Goal: Task Accomplishment & Management: Manage account settings

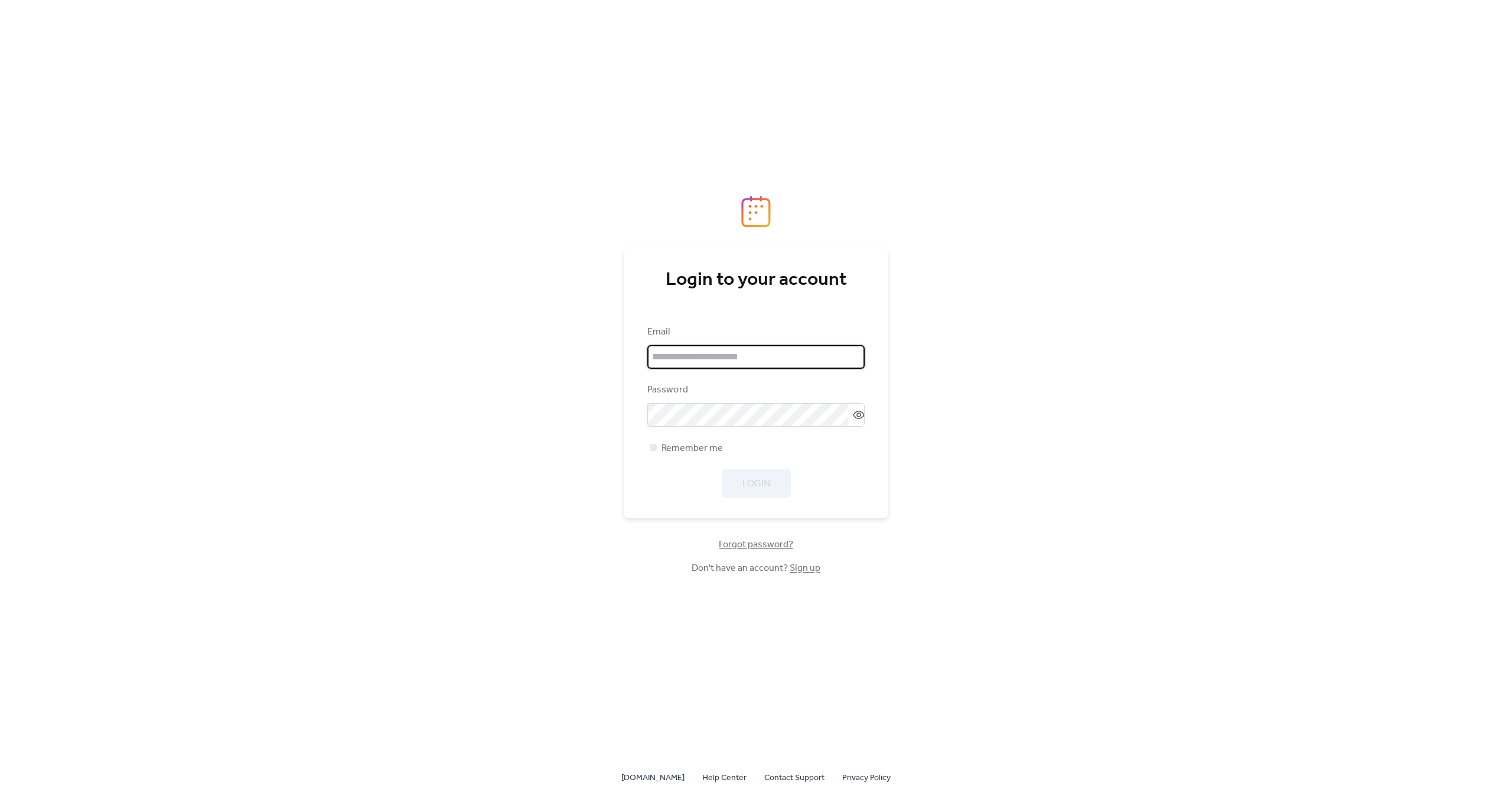
click at [742, 358] on input "email" at bounding box center [756, 357] width 217 height 24
paste input "**********"
type input "**********"
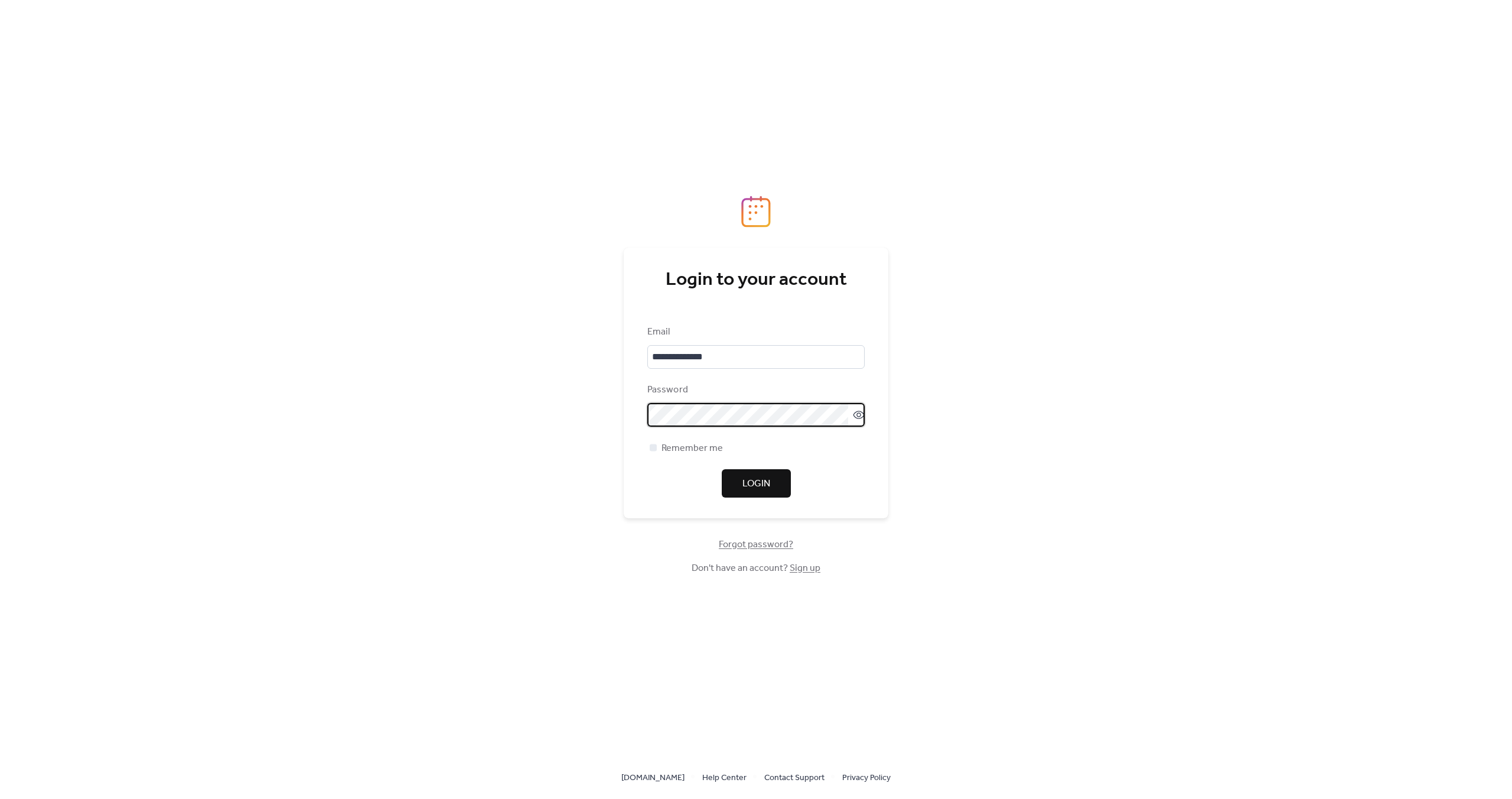
click at [748, 491] on span "Login" at bounding box center [756, 484] width 28 height 14
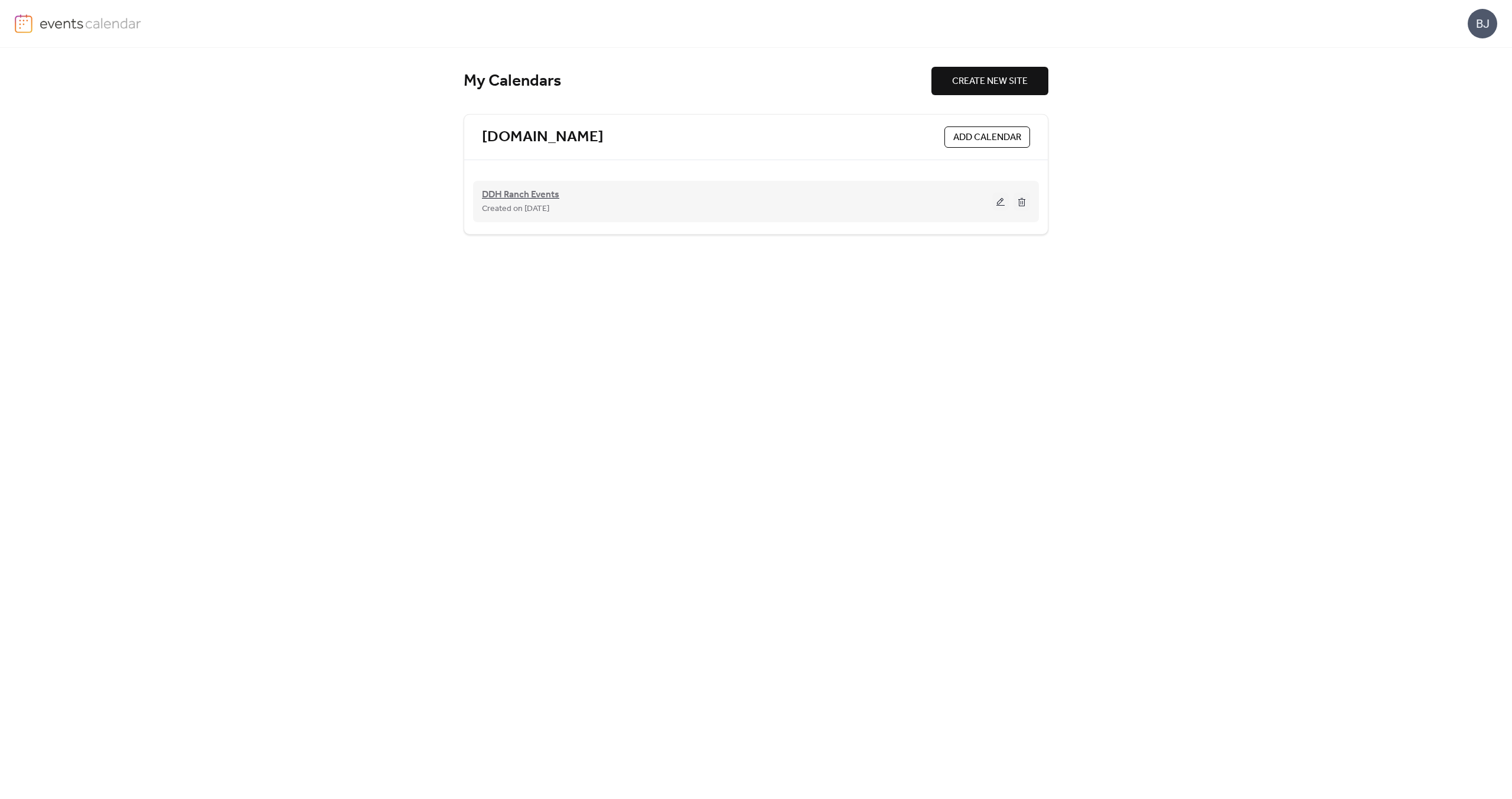
click at [535, 197] on span "DDH Ranch Events" at bounding box center [520, 195] width 78 height 14
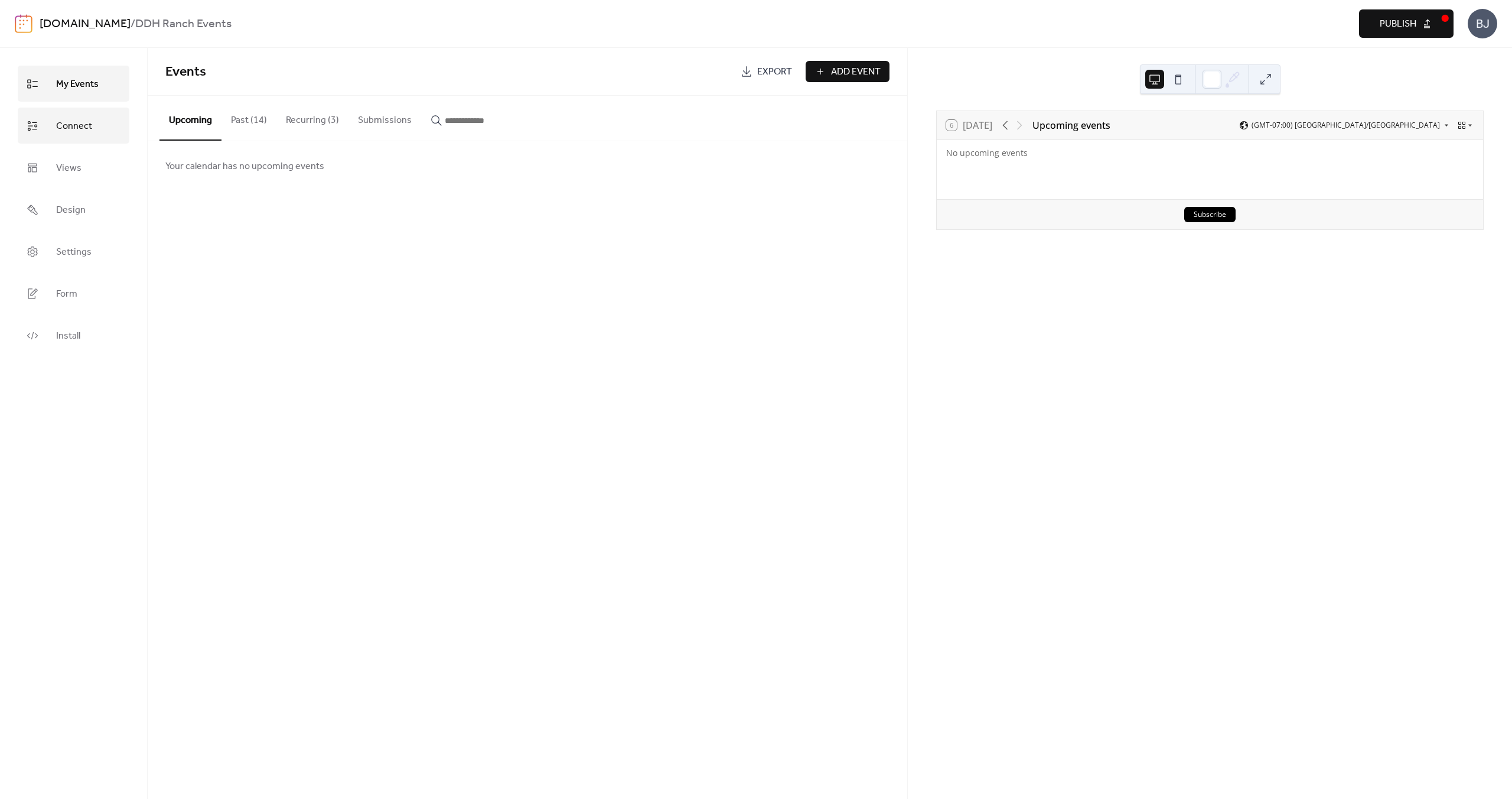
click at [67, 132] on span "Connect" at bounding box center [74, 126] width 36 height 19
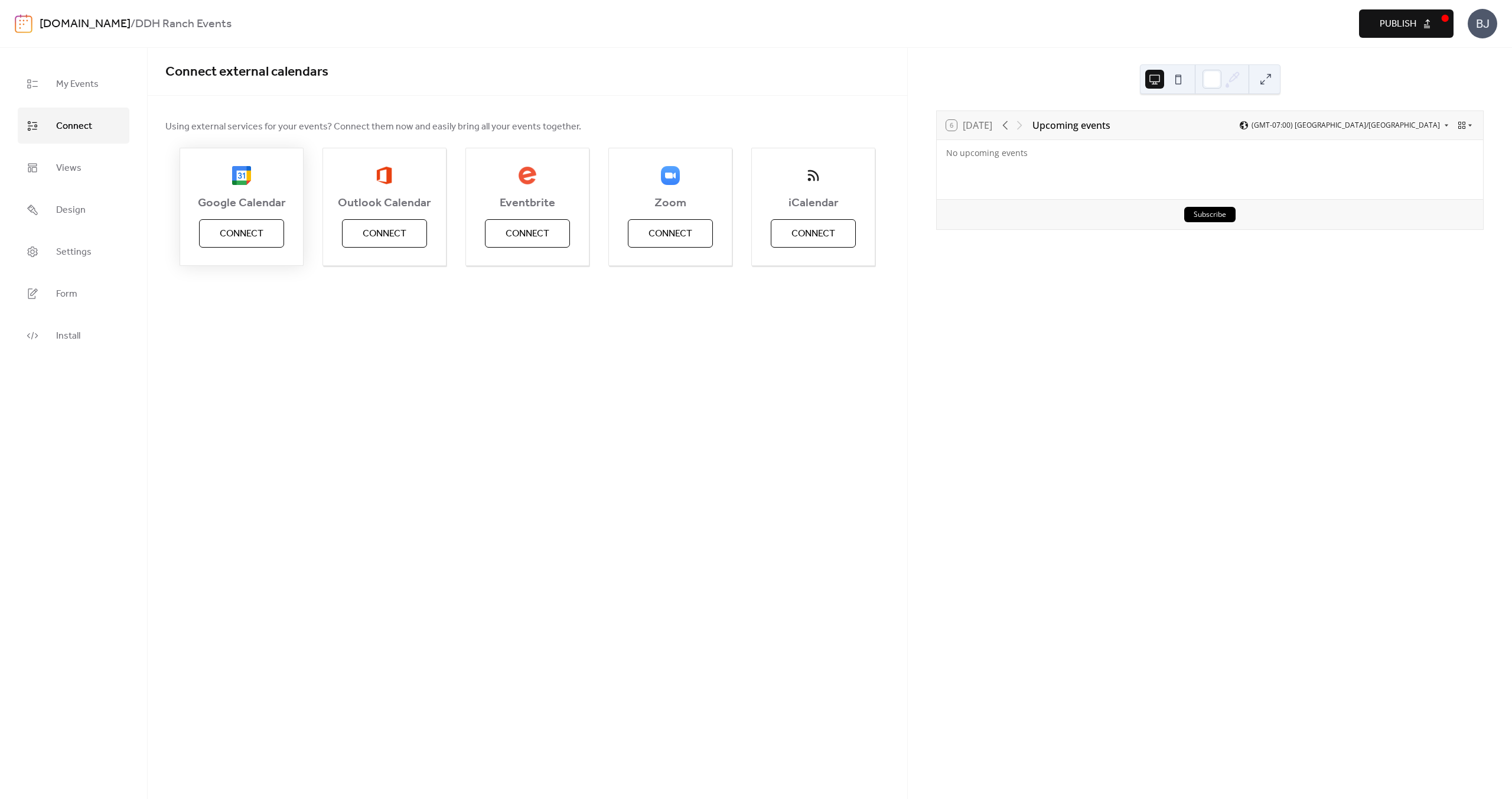
click at [267, 246] on button "Connect" at bounding box center [242, 233] width 85 height 28
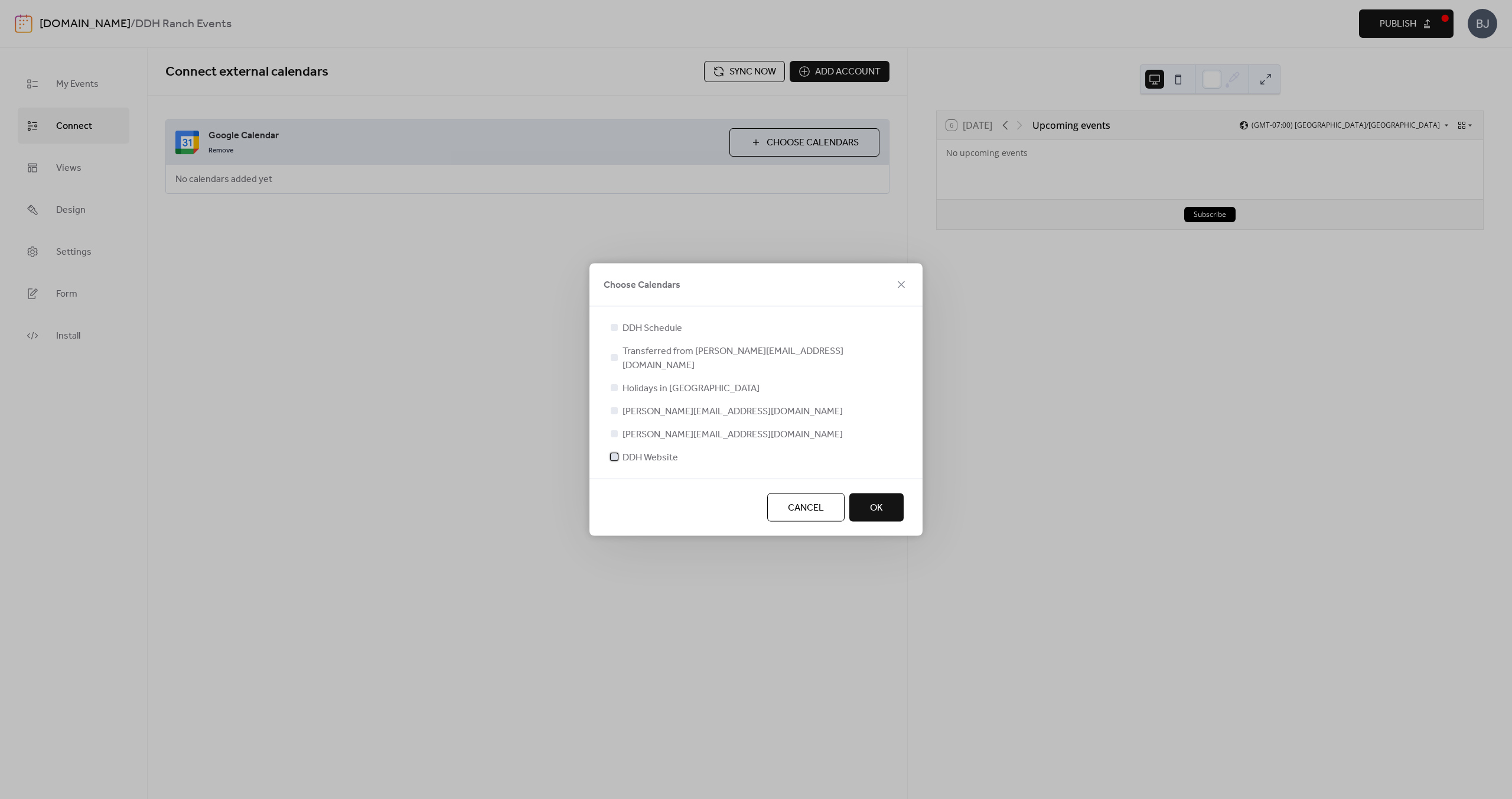
click at [616, 453] on div at bounding box center [614, 457] width 7 height 7
click at [877, 510] on button "OK" at bounding box center [876, 508] width 54 height 28
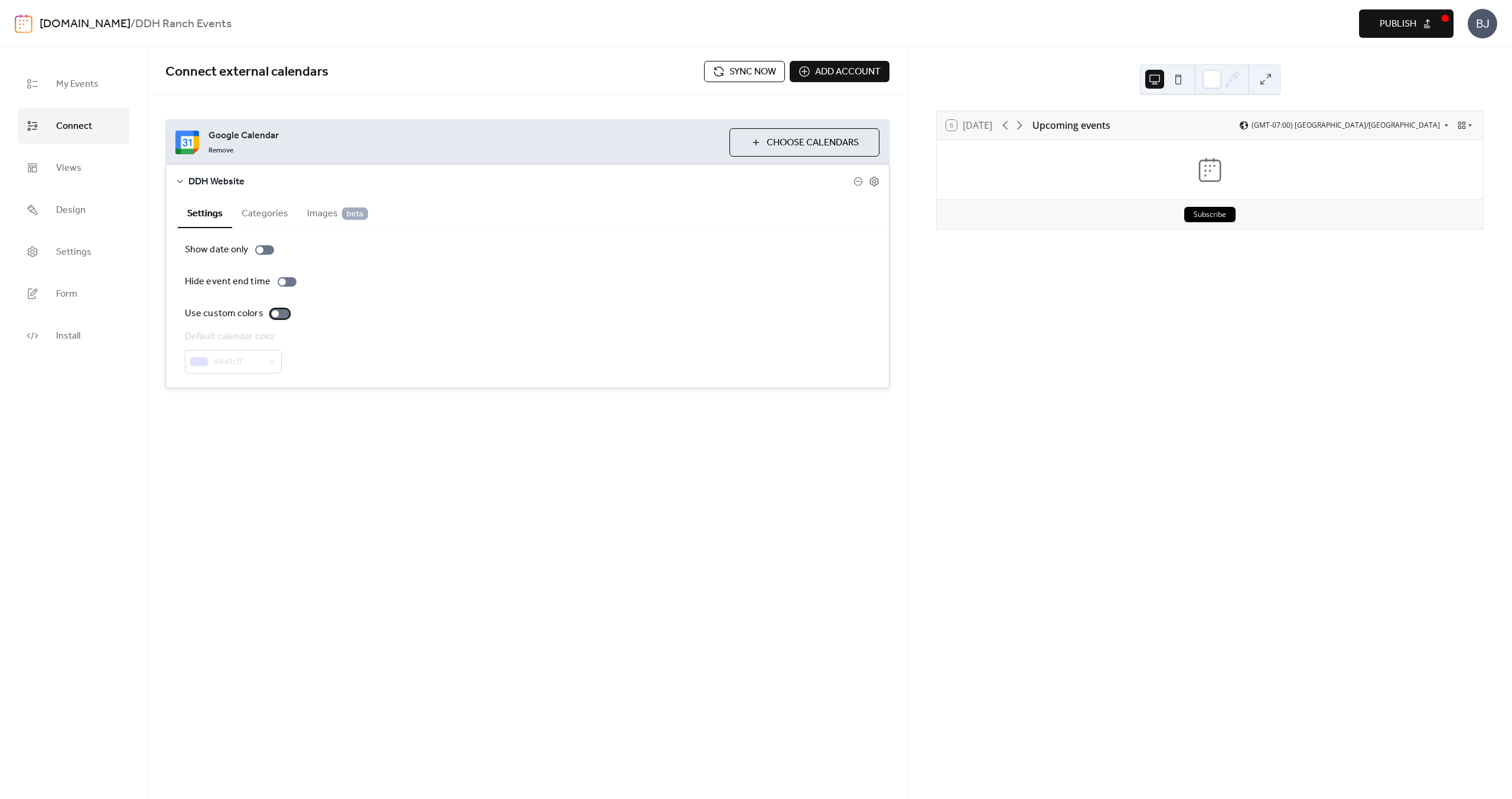
click at [275, 314] on div at bounding box center [275, 314] width 7 height 7
click at [270, 360] on div "#9a9cff" at bounding box center [233, 362] width 97 height 24
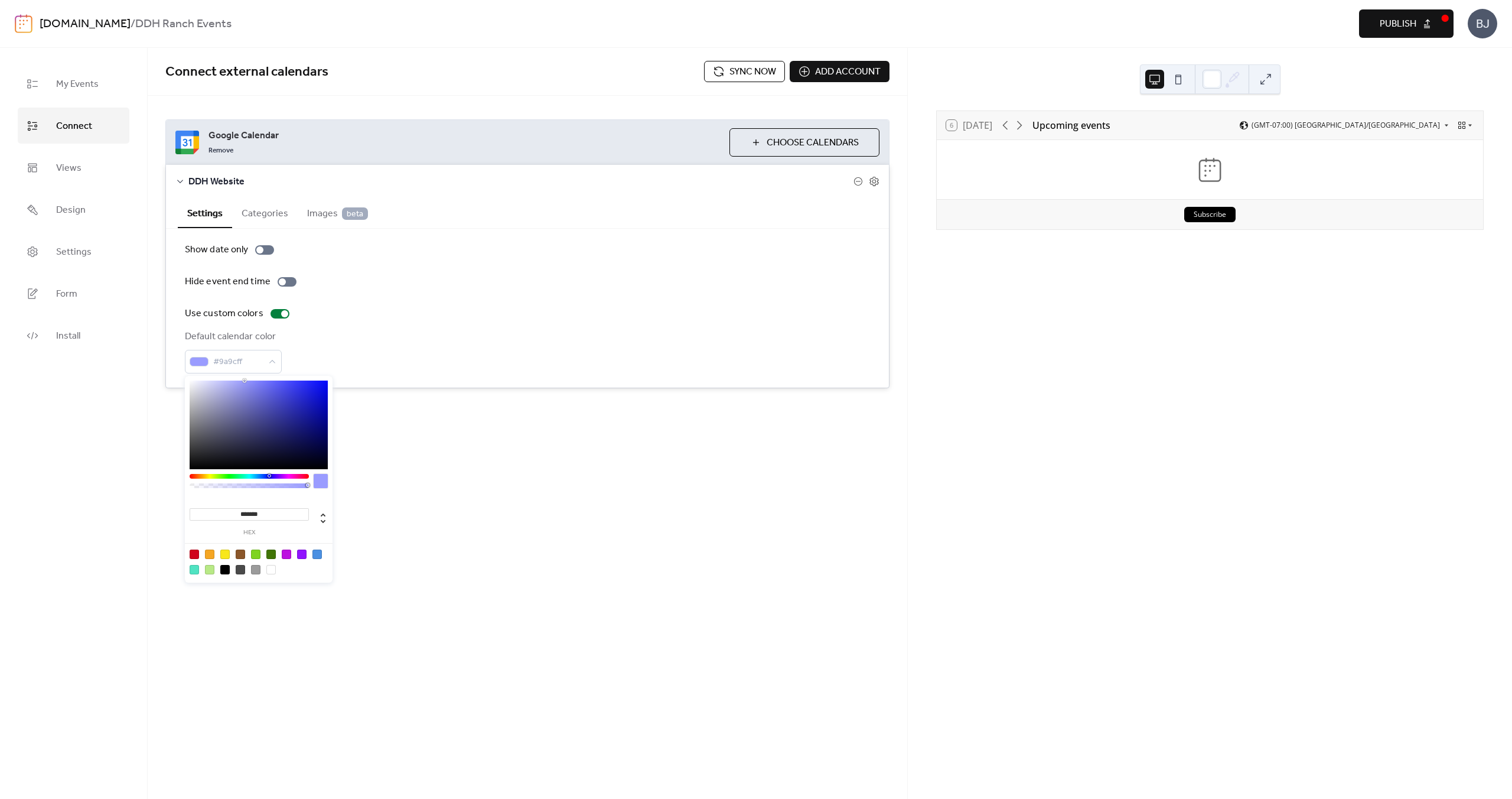
click at [256, 554] on div at bounding box center [256, 554] width 10 height 10
type input "*******"
click at [416, 308] on div "Use custom colors" at bounding box center [527, 314] width 685 height 14
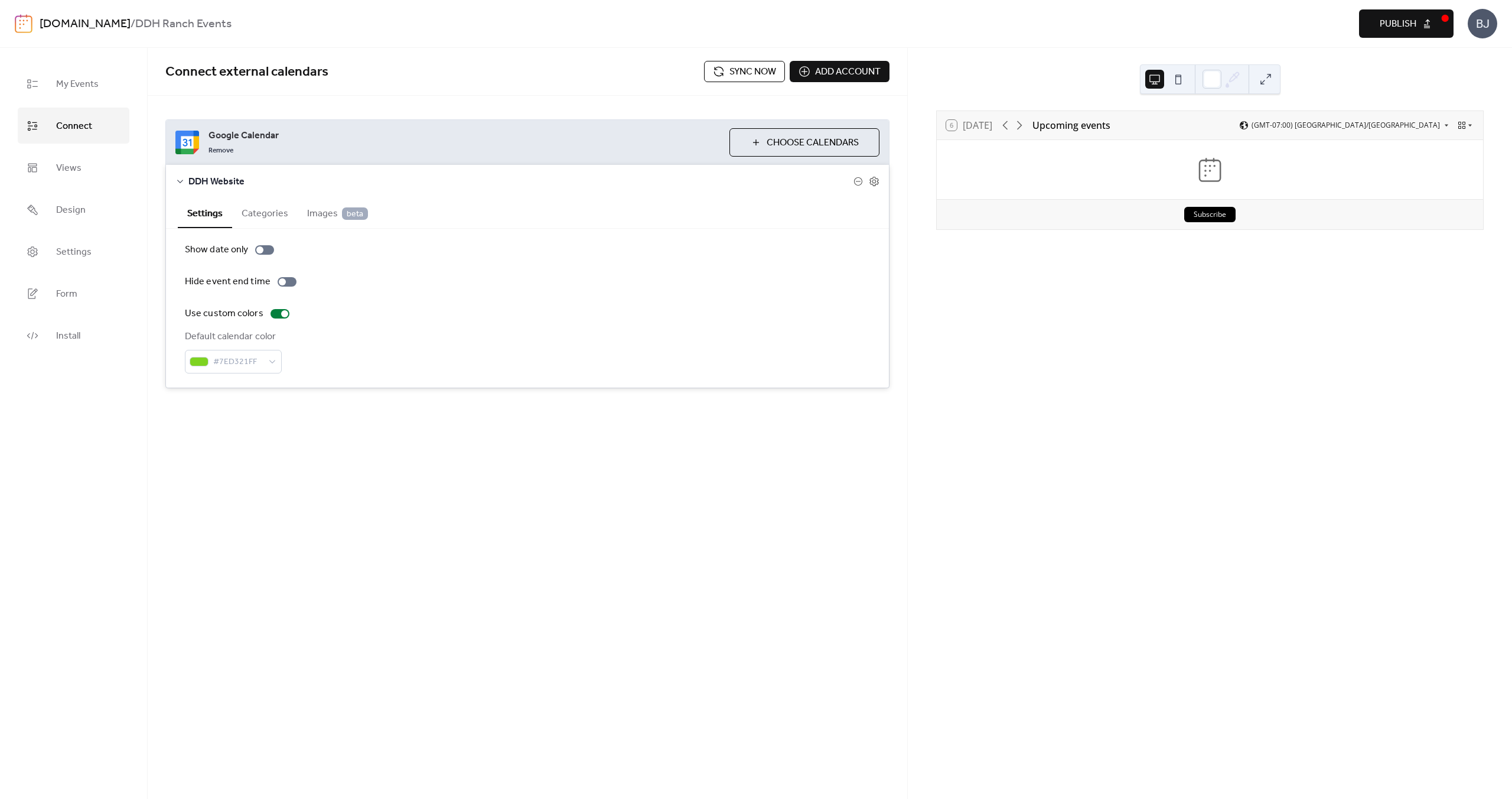
click at [272, 213] on button "Categories" at bounding box center [265, 212] width 65 height 29
click at [315, 215] on span "Images beta" at bounding box center [337, 214] width 61 height 14
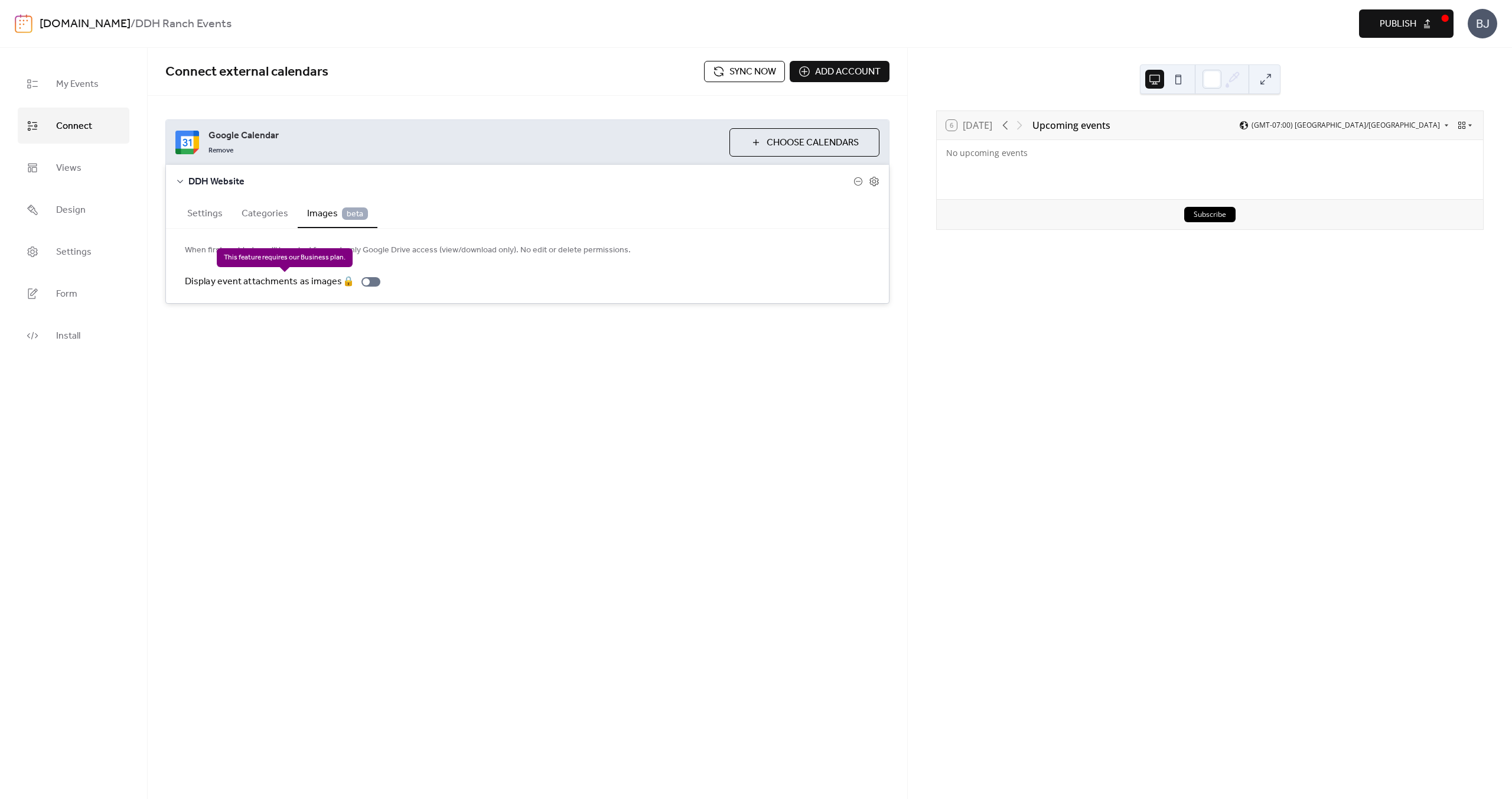
click at [365, 281] on div "Display event attachments as images 🔒" at bounding box center [285, 282] width 200 height 14
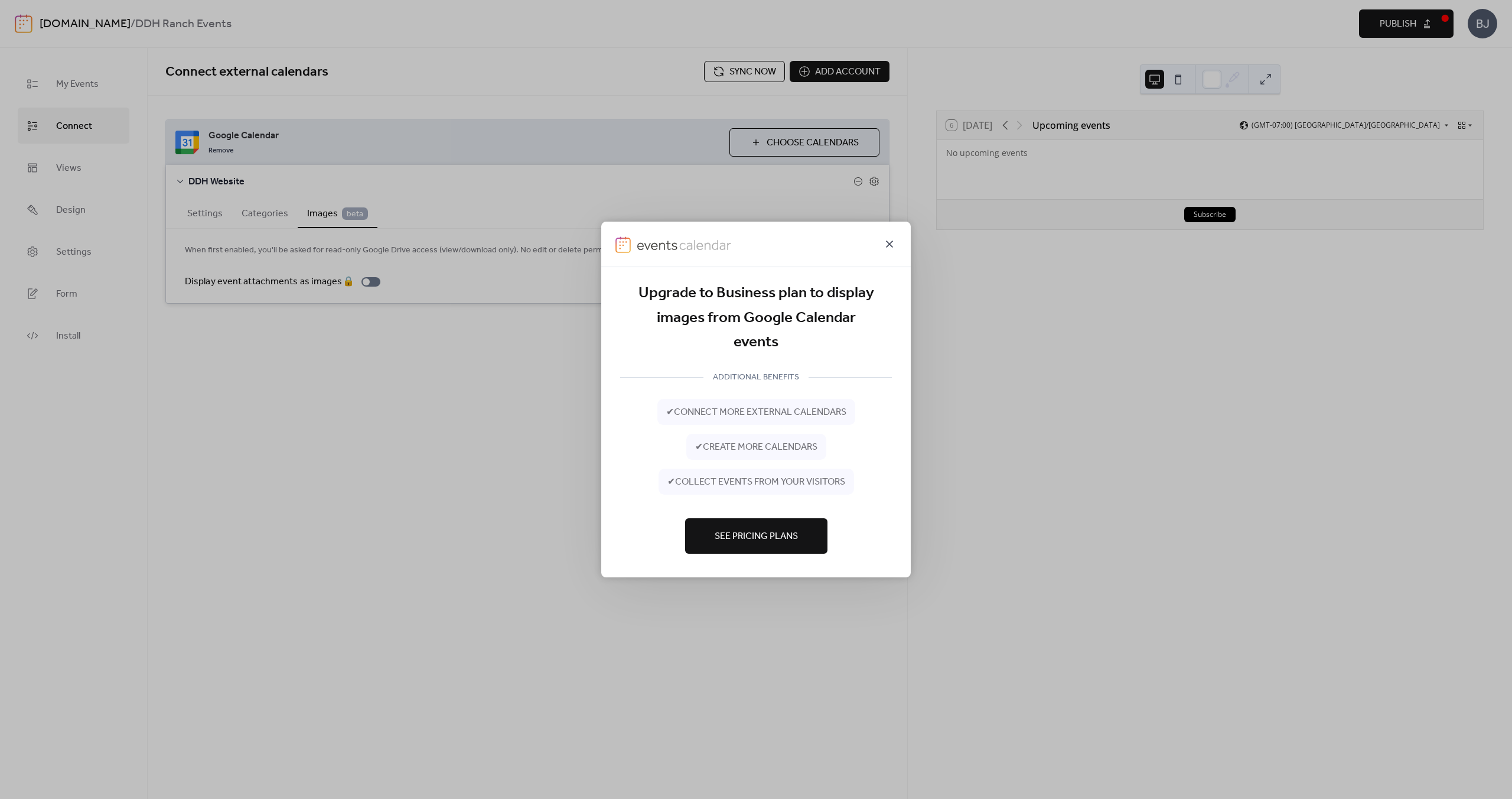
click at [889, 243] on icon at bounding box center [890, 244] width 14 height 14
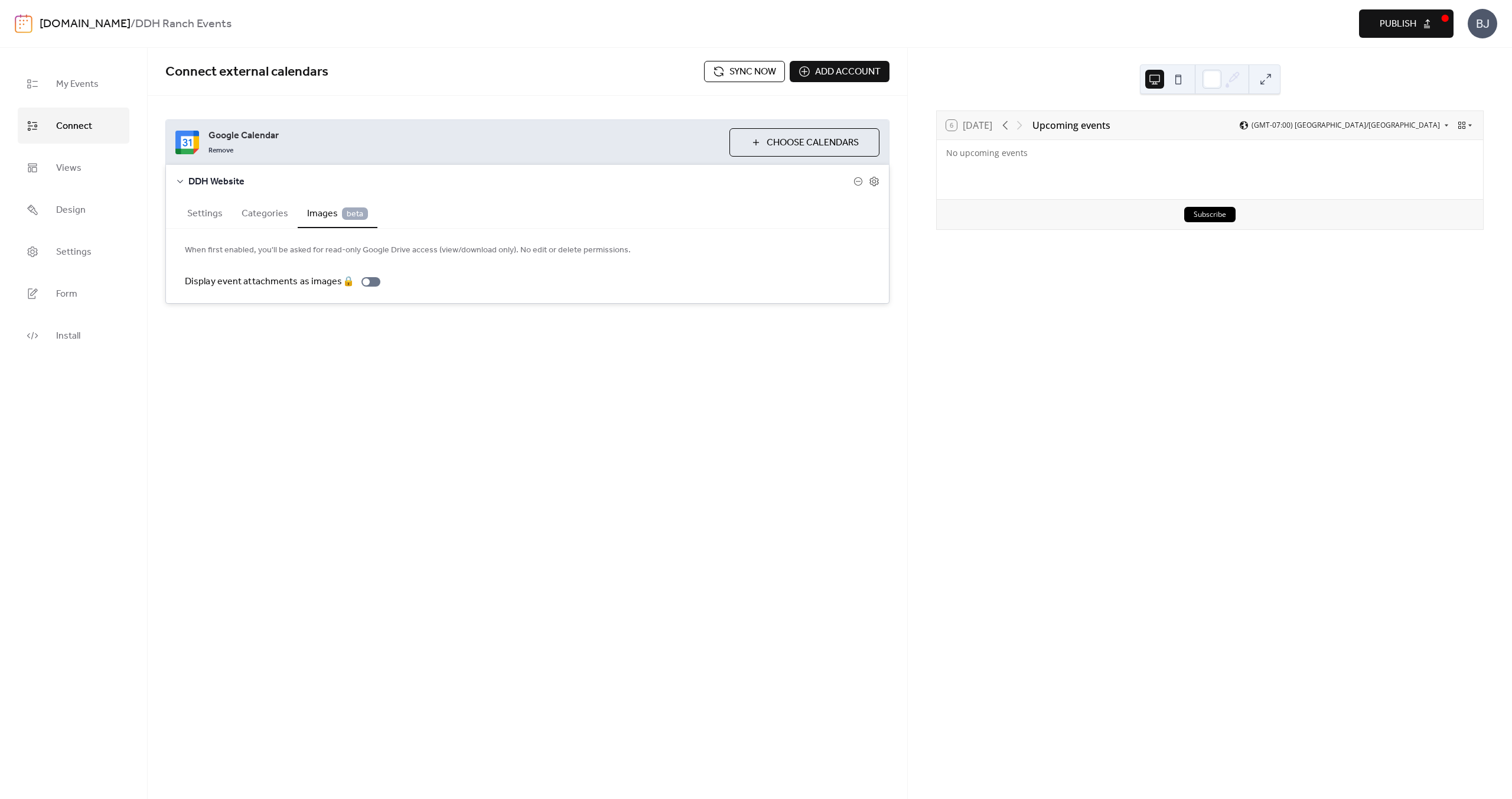
click at [510, 391] on div "Connect external calendars Sync now Add account Google Calendar Remove Choose C…" at bounding box center [527, 423] width 760 height 751
click at [208, 214] on button "Settings" at bounding box center [204, 212] width 54 height 29
click at [569, 92] on div "Connect external calendars Sync now Add account" at bounding box center [527, 72] width 760 height 48
click at [735, 78] on span "Sync now" at bounding box center [752, 72] width 47 height 14
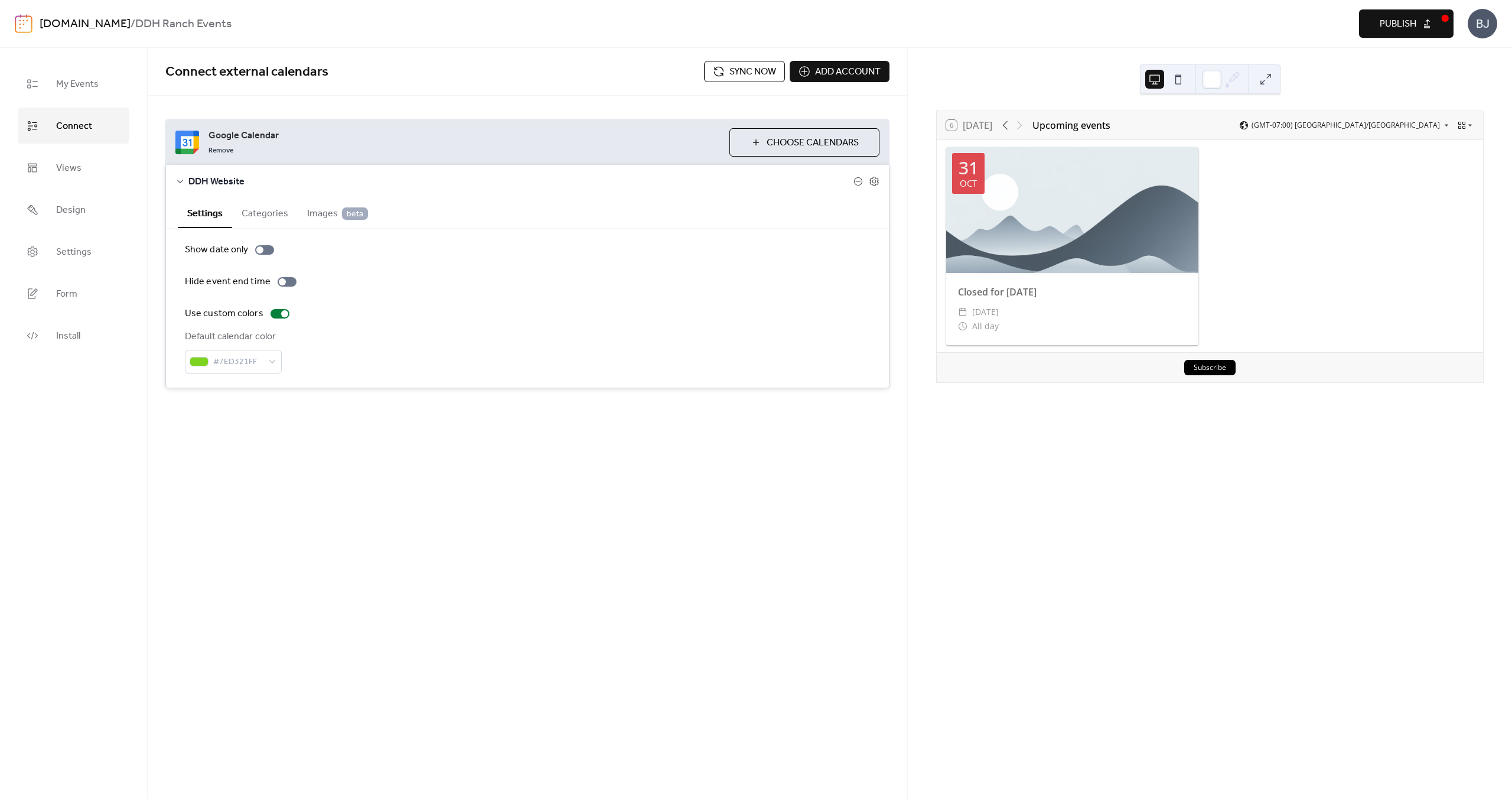
click at [1433, 23] on button "Publish" at bounding box center [1406, 24] width 94 height 28
click at [320, 215] on span "Images beta" at bounding box center [337, 214] width 61 height 14
click at [271, 213] on button "Categories" at bounding box center [265, 212] width 65 height 29
click at [203, 217] on button "Settings" at bounding box center [204, 212] width 54 height 29
click at [1416, 17] on div "Preview Publish" at bounding box center [1126, 24] width 655 height 28
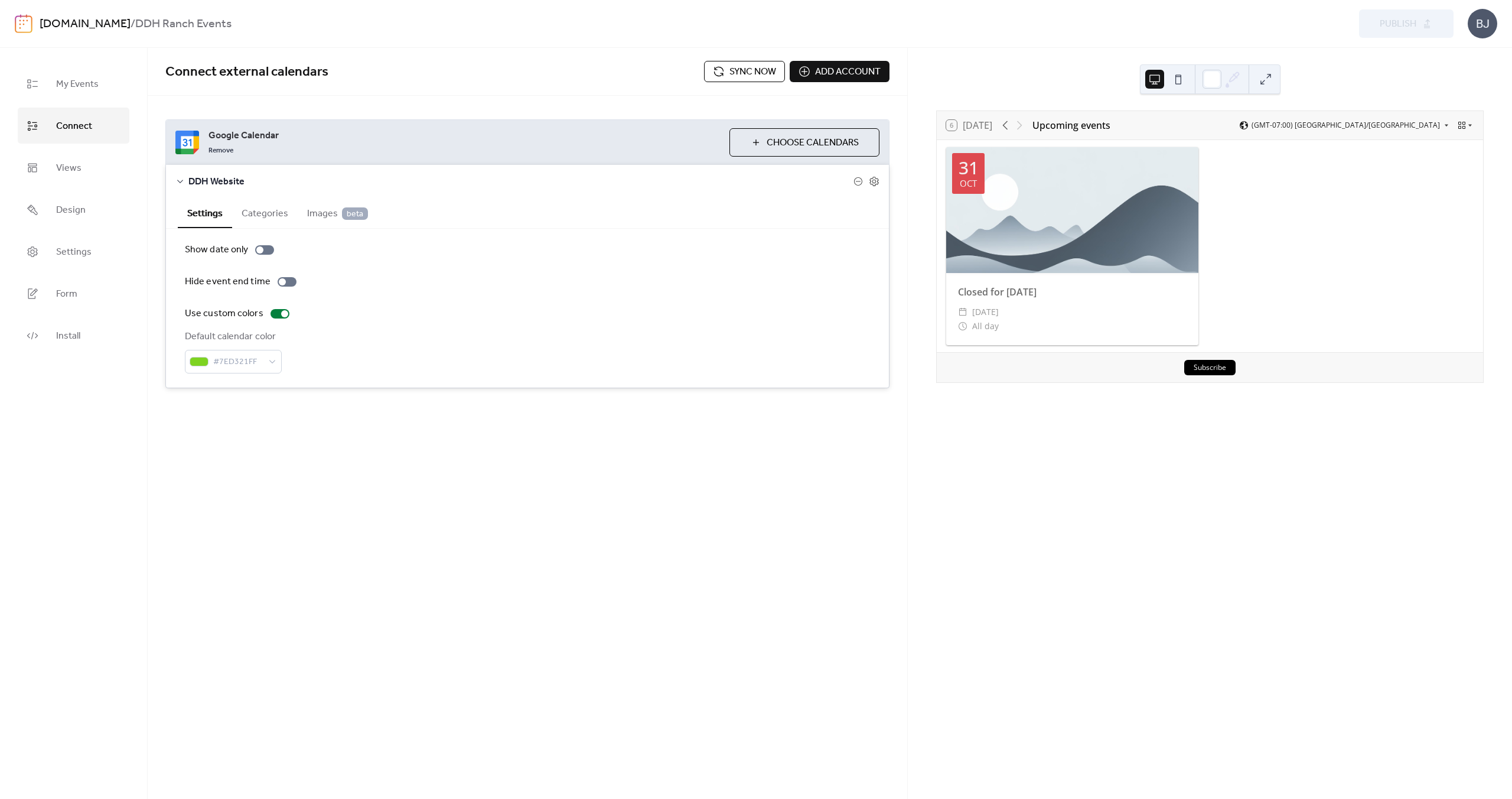
click at [732, 65] on span "Sync now" at bounding box center [752, 72] width 47 height 14
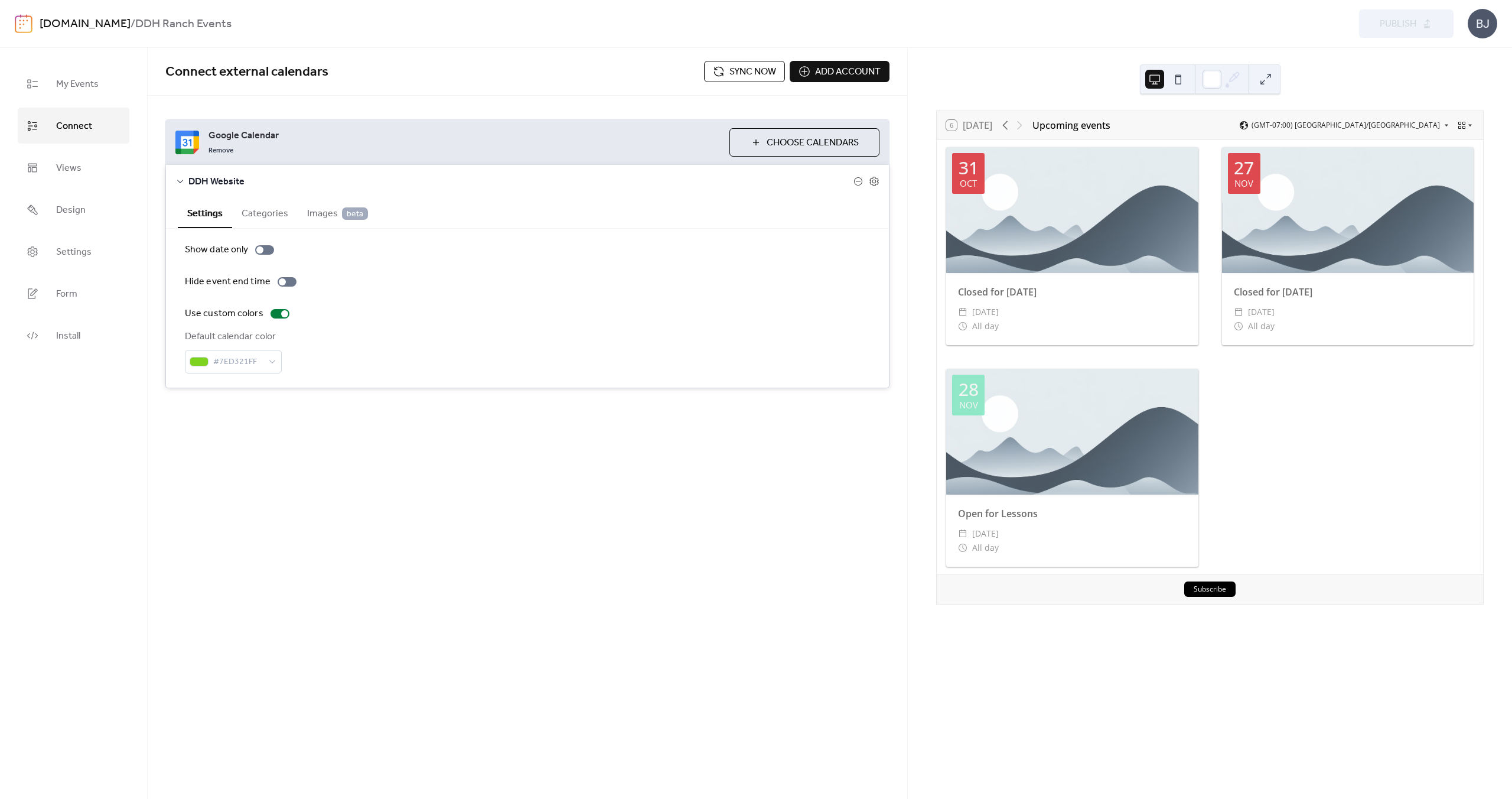
click at [265, 210] on button "Categories" at bounding box center [265, 212] width 65 height 29
click at [206, 210] on button "Settings" at bounding box center [204, 212] width 54 height 29
click at [49, 87] on link "My Events" at bounding box center [74, 83] width 112 height 36
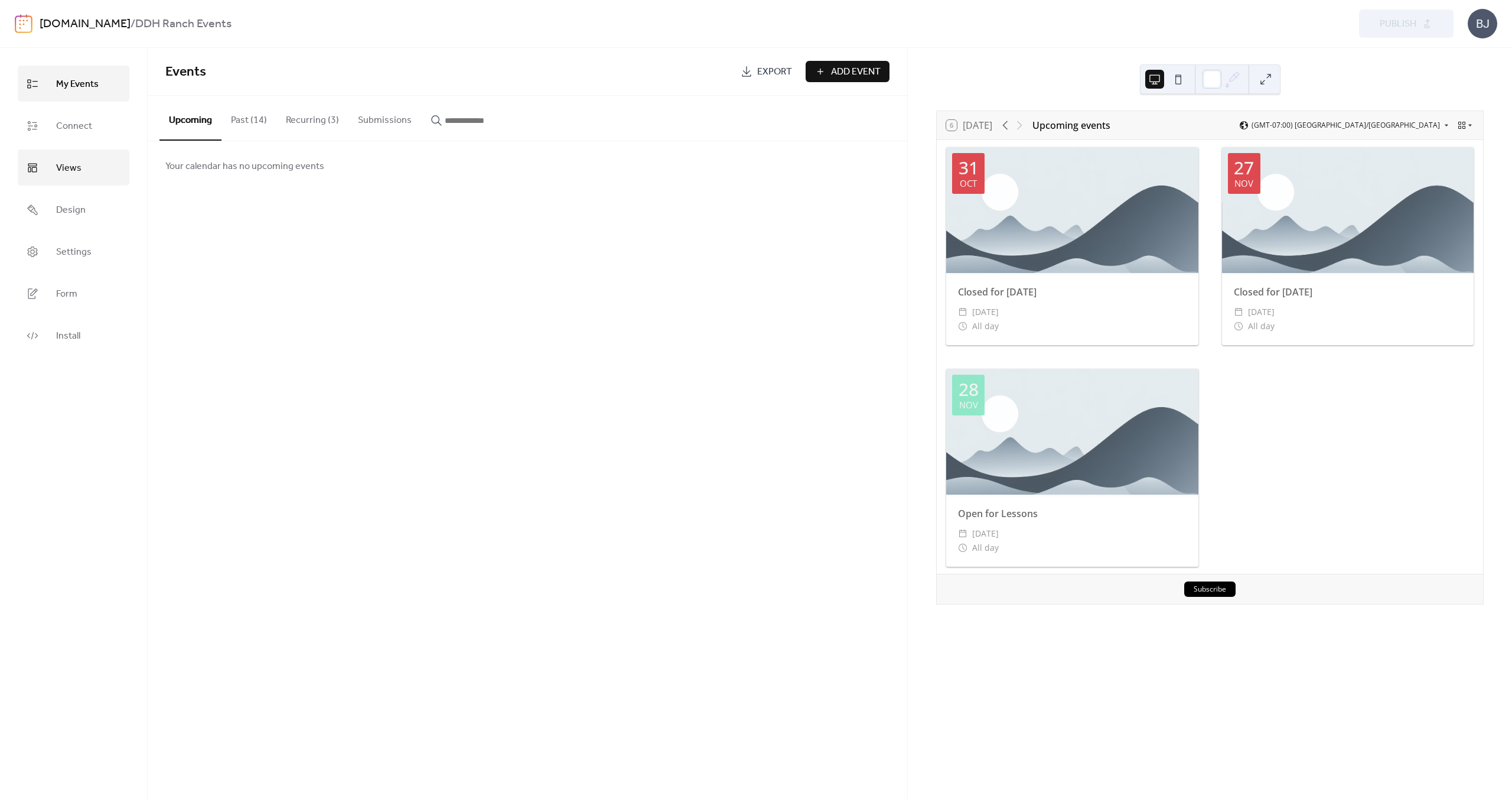
click at [87, 169] on link "Views" at bounding box center [74, 167] width 112 height 36
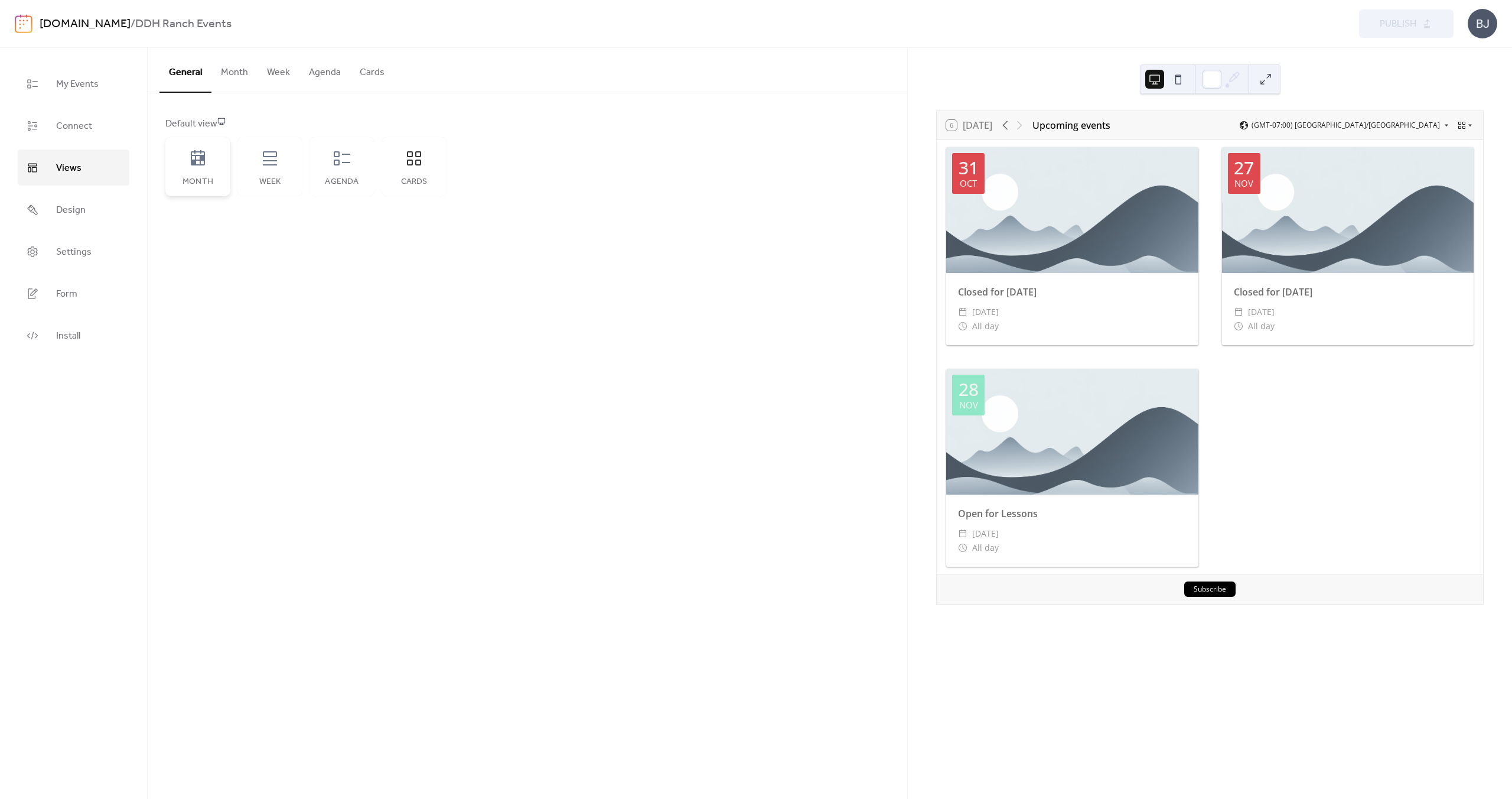
click at [204, 165] on icon at bounding box center [198, 158] width 14 height 15
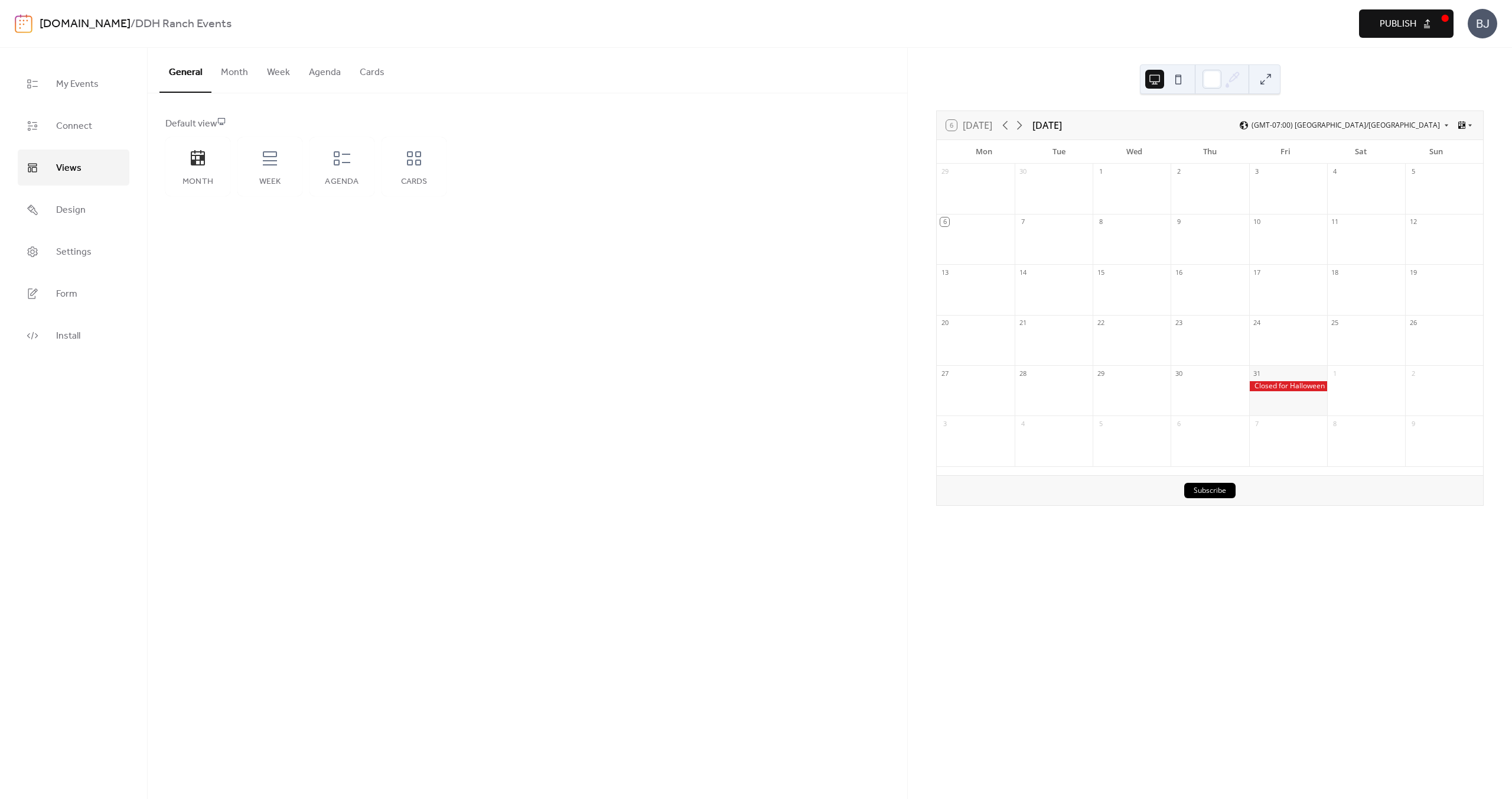
click at [1414, 28] on span "Publish" at bounding box center [1398, 24] width 37 height 14
click at [86, 122] on span "Connect" at bounding box center [74, 126] width 36 height 19
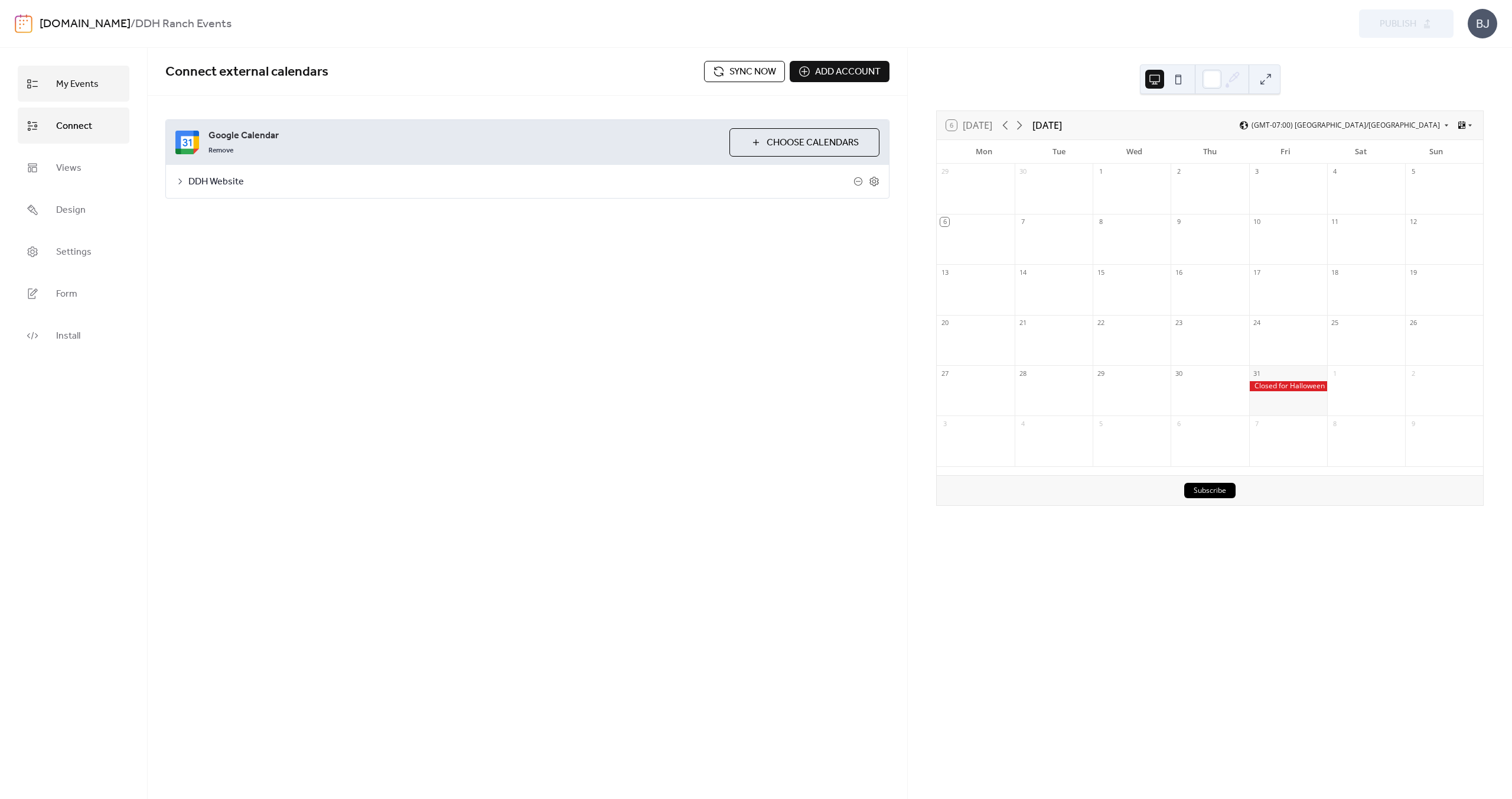
click at [79, 92] on span "My Events" at bounding box center [78, 84] width 42 height 19
